Goal: Information Seeking & Learning: Learn about a topic

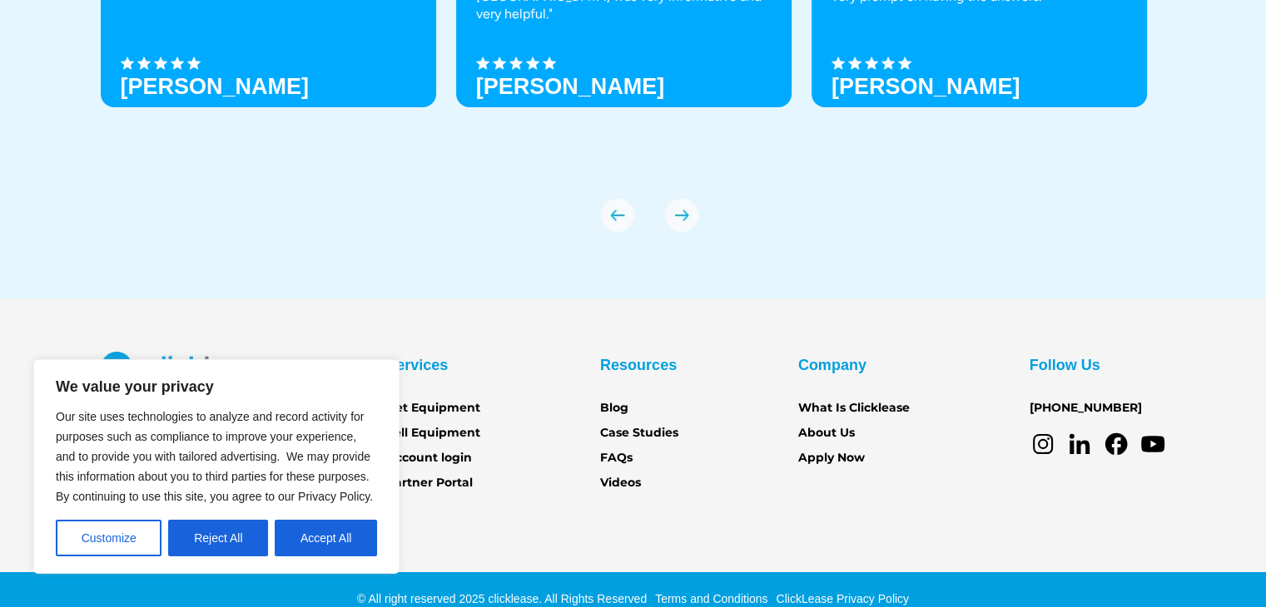
scroll to position [5876, 0]
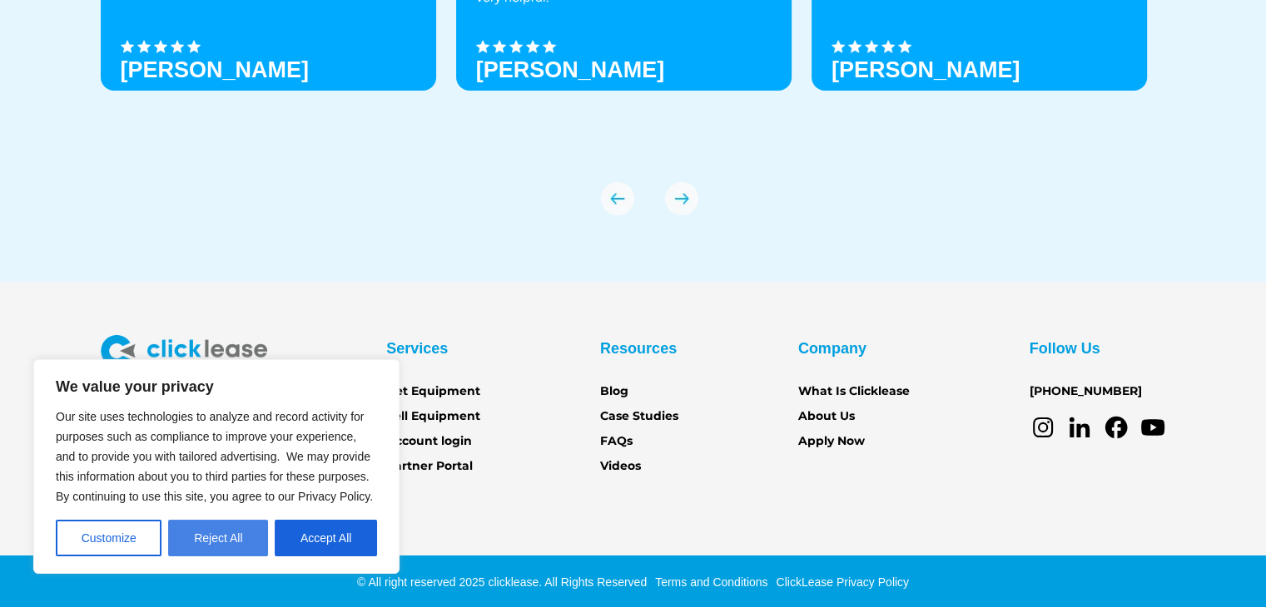
click at [220, 540] on button "Reject All" at bounding box center [218, 538] width 100 height 37
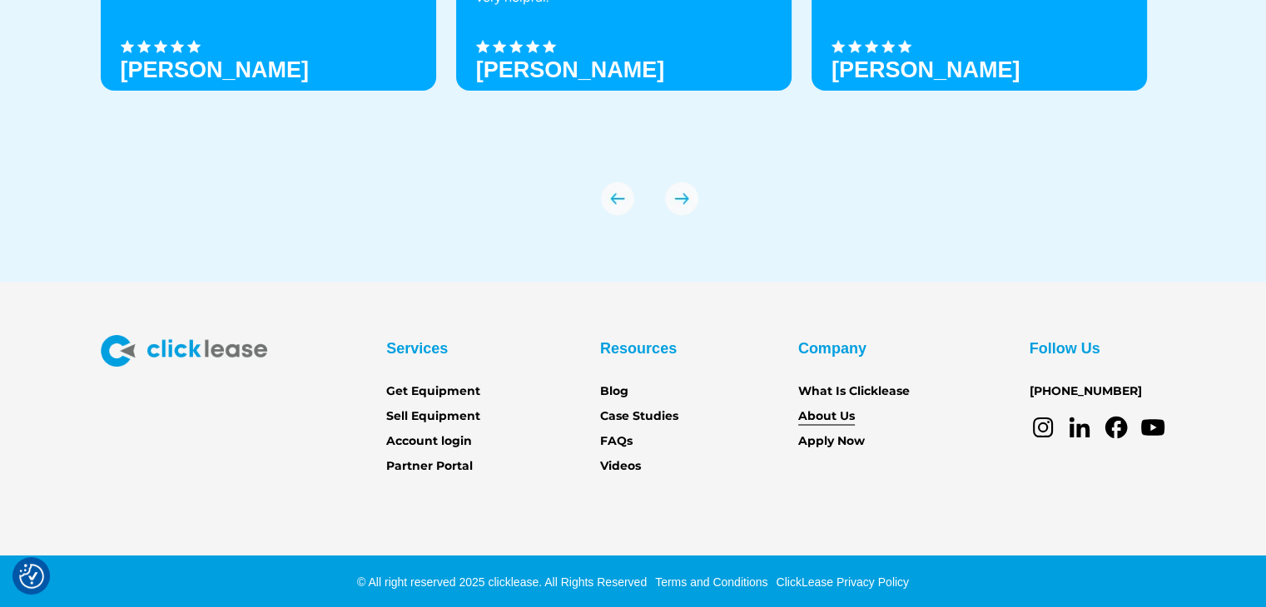
click at [827, 414] on link "About Us" at bounding box center [826, 417] width 57 height 18
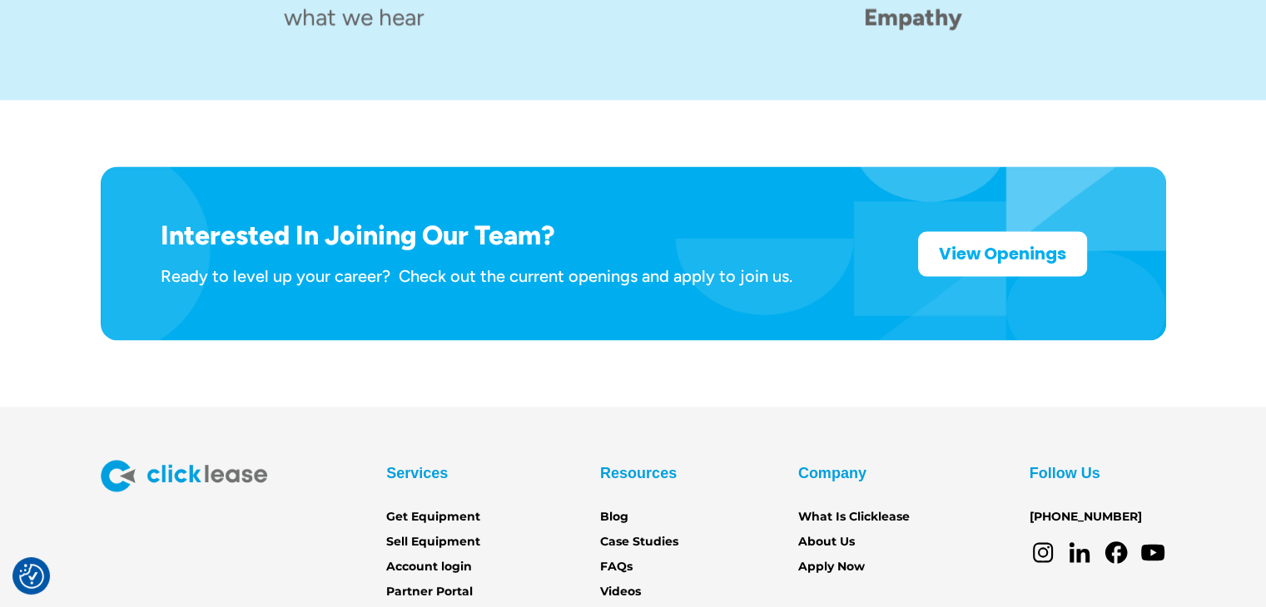
scroll to position [2738, 0]
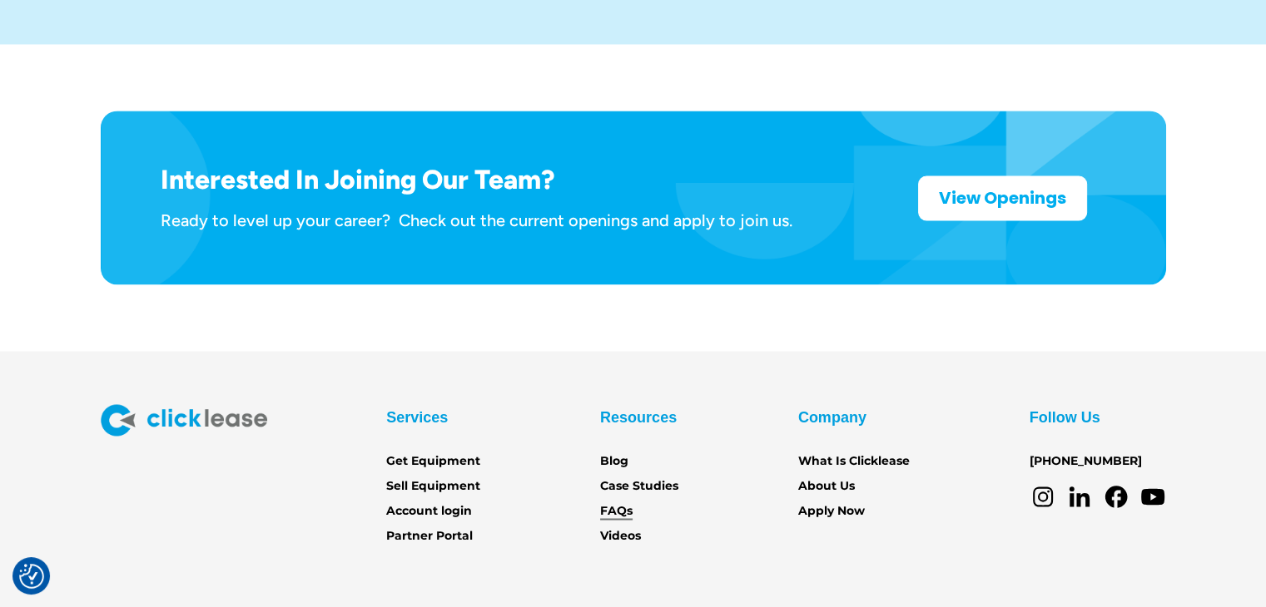
click at [600, 502] on link "FAQs" at bounding box center [616, 511] width 32 height 18
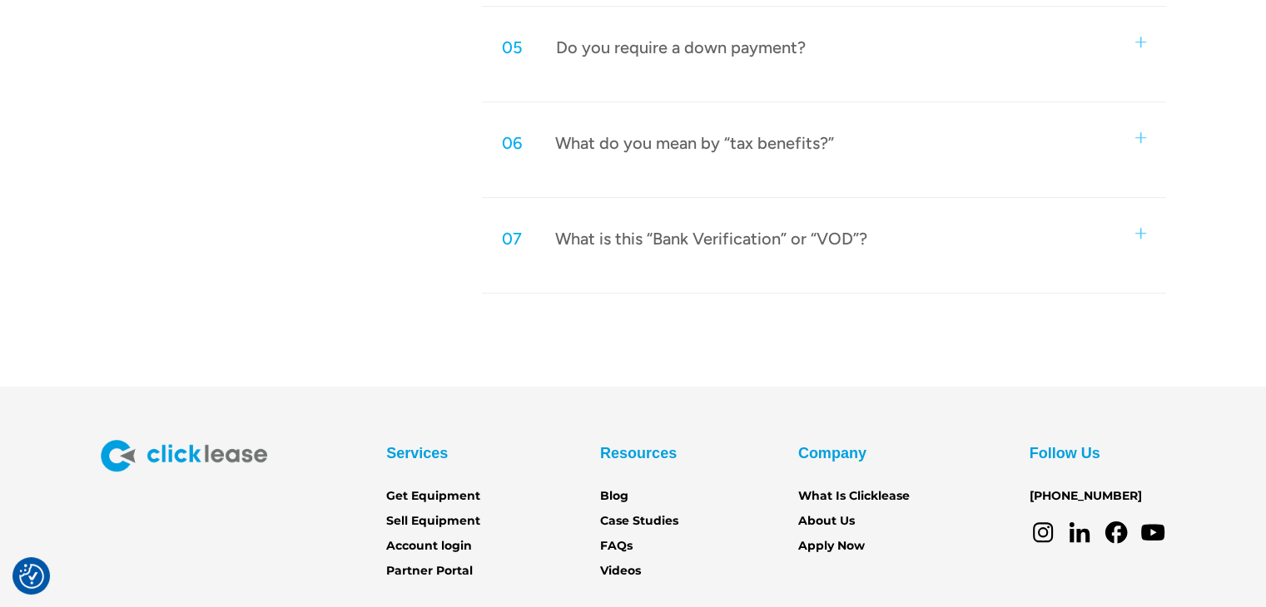
scroll to position [1369, 0]
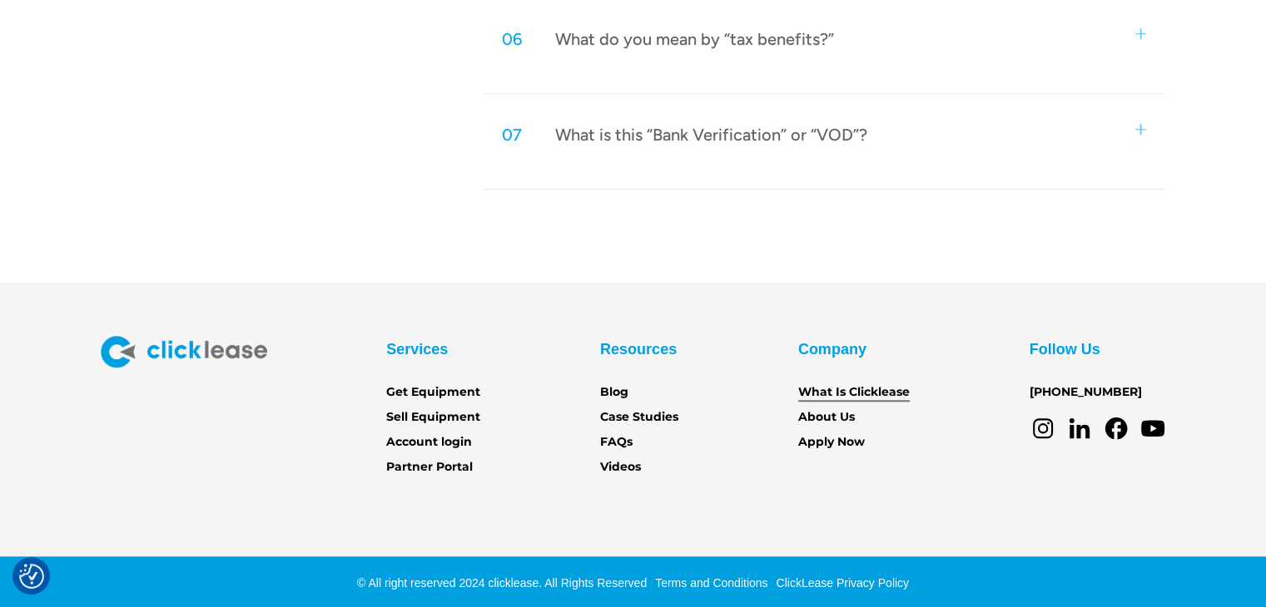
click at [839, 391] on link "What Is Clicklease" at bounding box center [854, 393] width 112 height 18
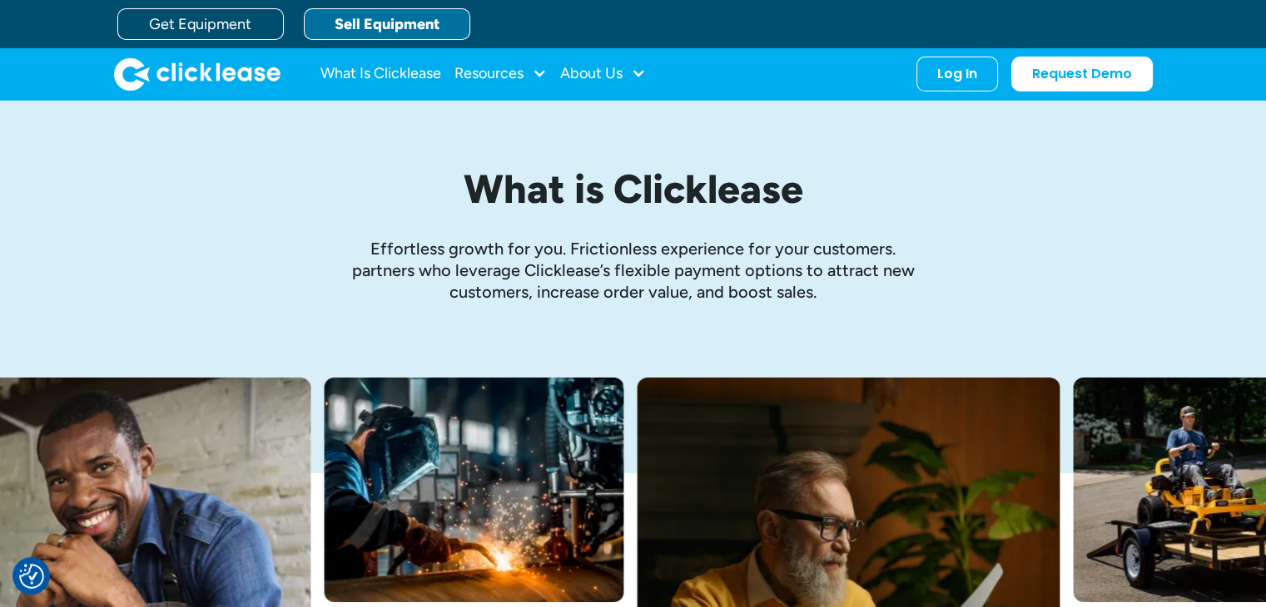
click at [365, 26] on link "Sell Equipment" at bounding box center [387, 24] width 166 height 32
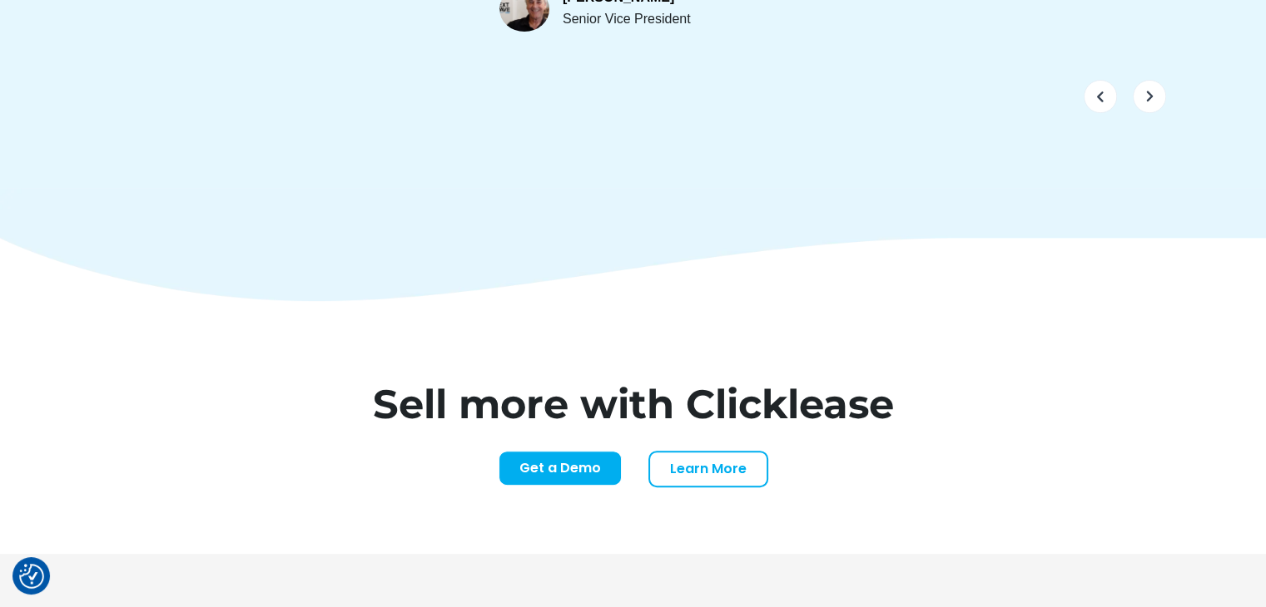
scroll to position [6929, 0]
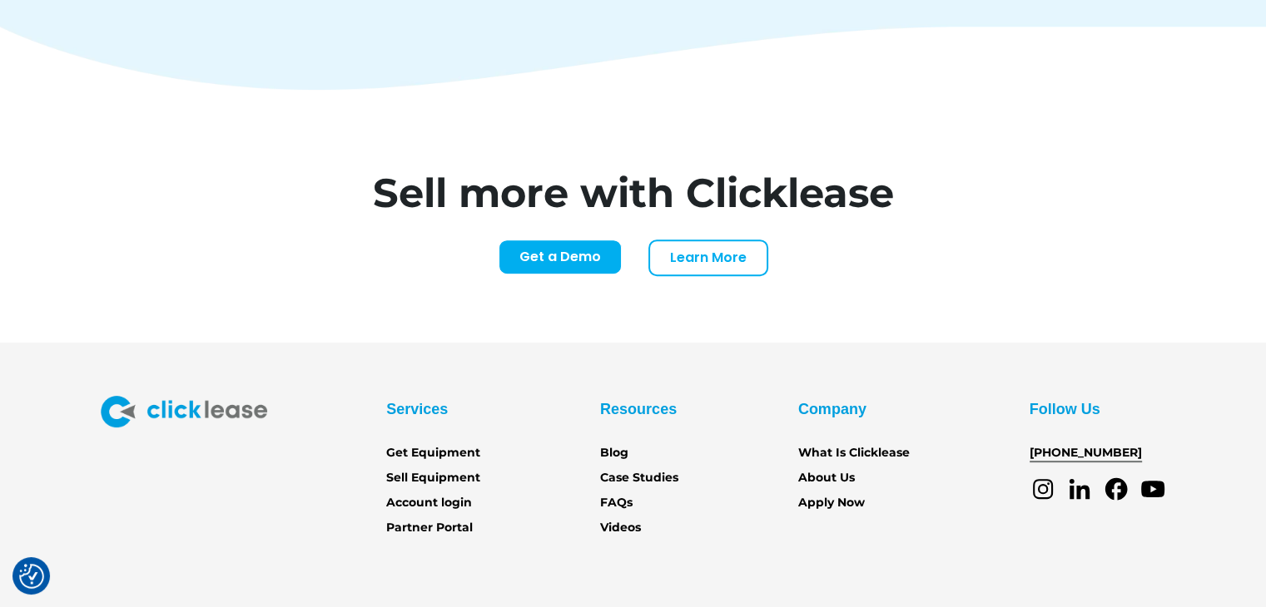
click at [1061, 444] on link "[PHONE_NUMBER]" at bounding box center [1085, 453] width 112 height 18
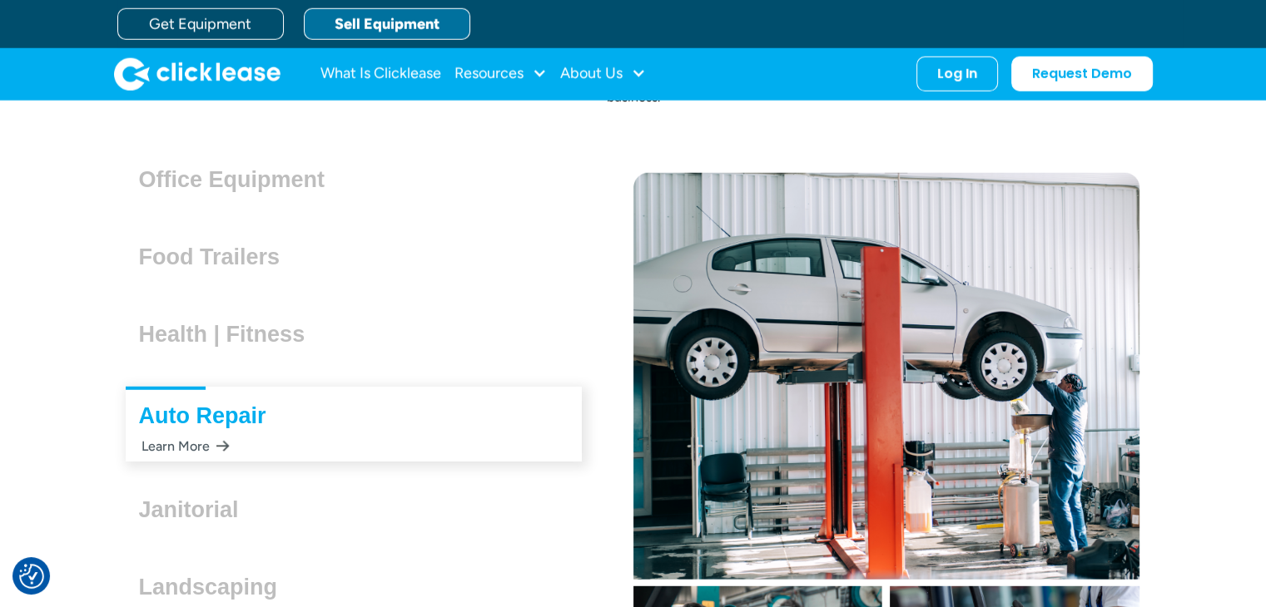
scroll to position [4100, 0]
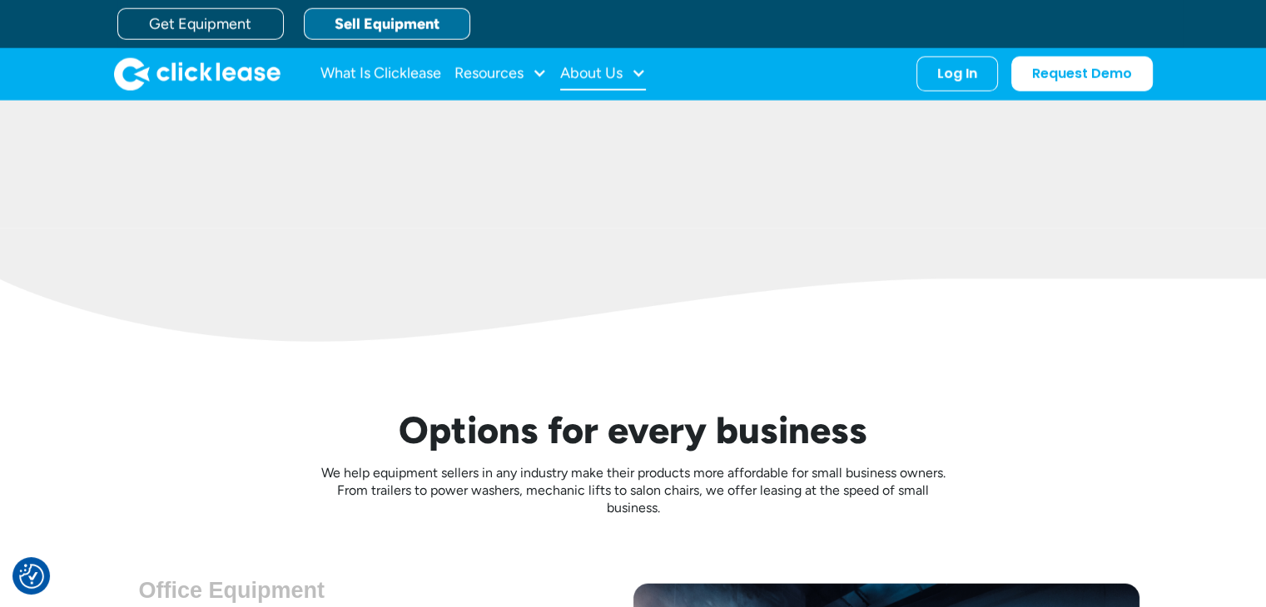
click at [625, 69] on div "About Us" at bounding box center [603, 73] width 86 height 33
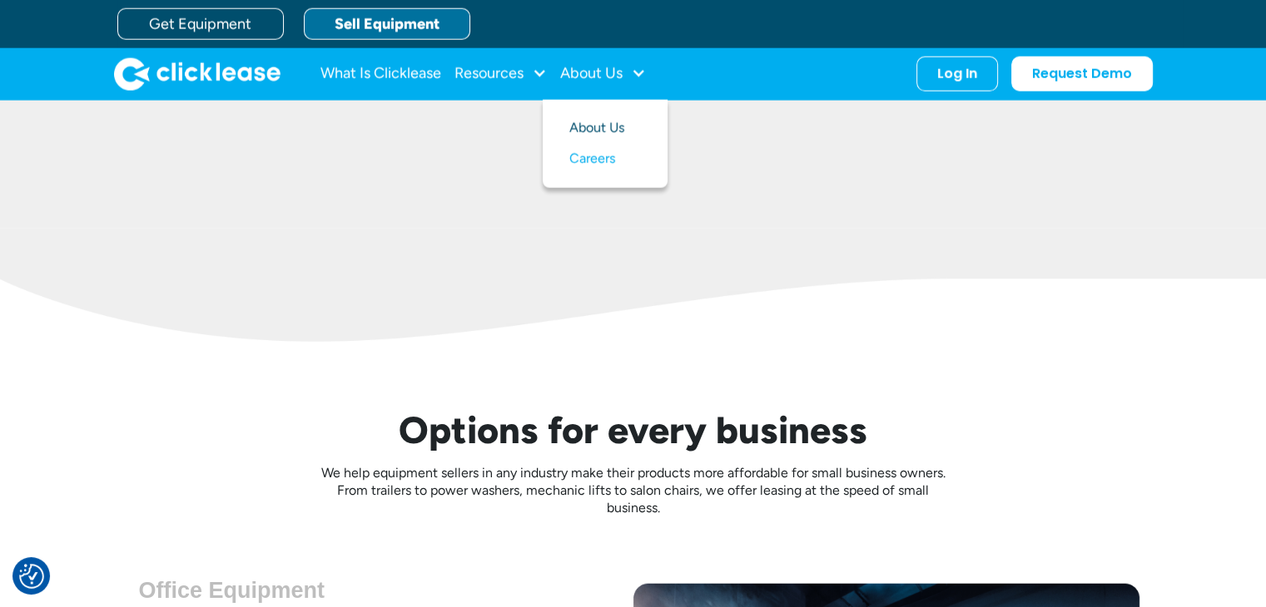
click at [618, 129] on link "About Us" at bounding box center [605, 128] width 72 height 31
